Goal: Task Accomplishment & Management: Manage account settings

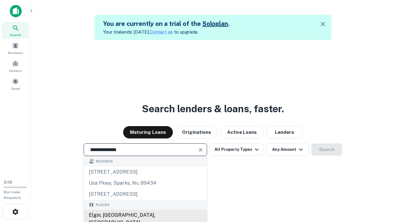
click at [145, 215] on div "Elgin, [GEOGRAPHIC_DATA], [GEOGRAPHIC_DATA]" at bounding box center [145, 219] width 123 height 19
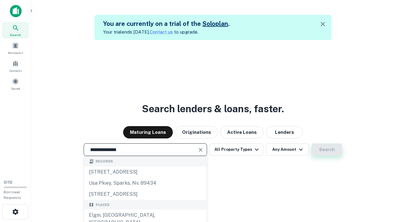
type input "**********"
click at [327, 150] on button "Search" at bounding box center [326, 150] width 31 height 12
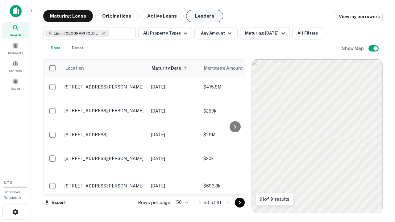
click at [205, 16] on button "Lenders" at bounding box center [204, 16] width 37 height 12
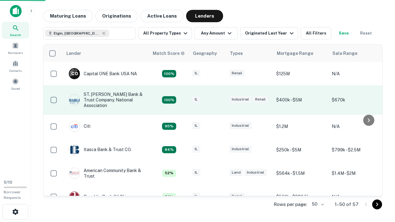
click at [219, 100] on div "IL" at bounding box center [207, 100] width 31 height 8
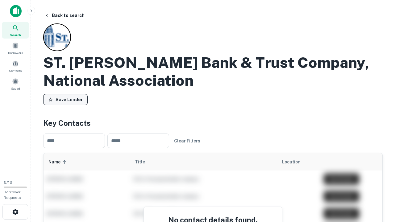
click at [65, 100] on button "Save Lender" at bounding box center [65, 99] width 44 height 11
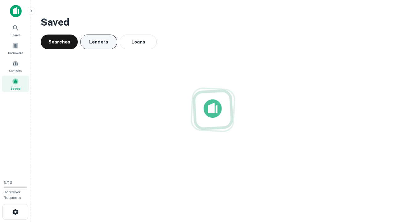
click at [99, 42] on button "Lenders" at bounding box center [98, 42] width 37 height 15
